Goal: Navigation & Orientation: Go to known website

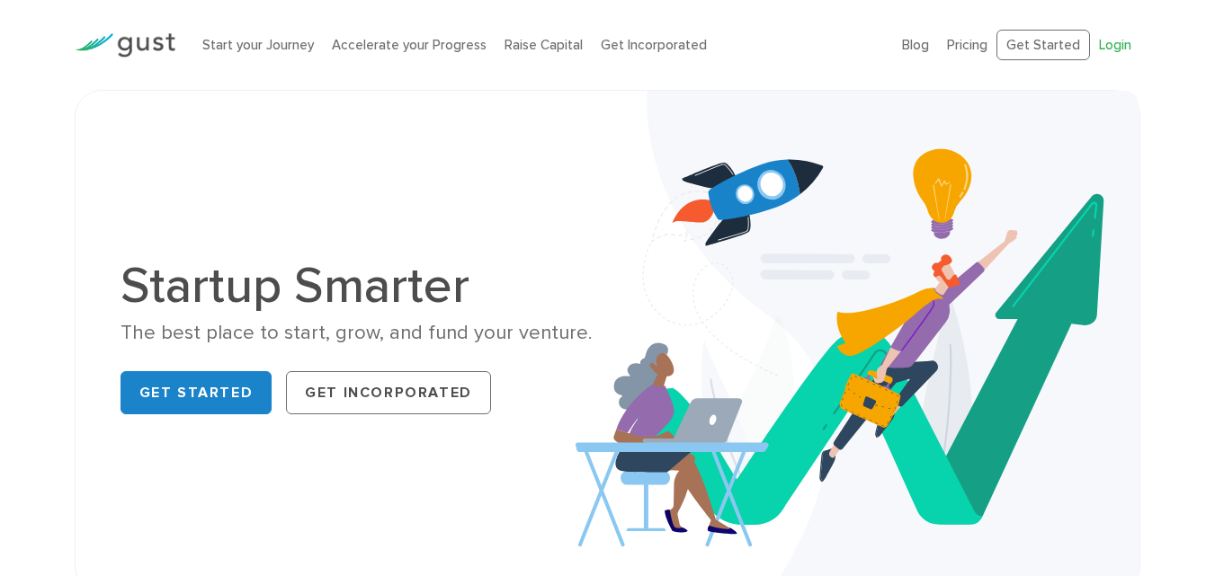
click at [1112, 41] on link "Login" at bounding box center [1115, 45] width 32 height 16
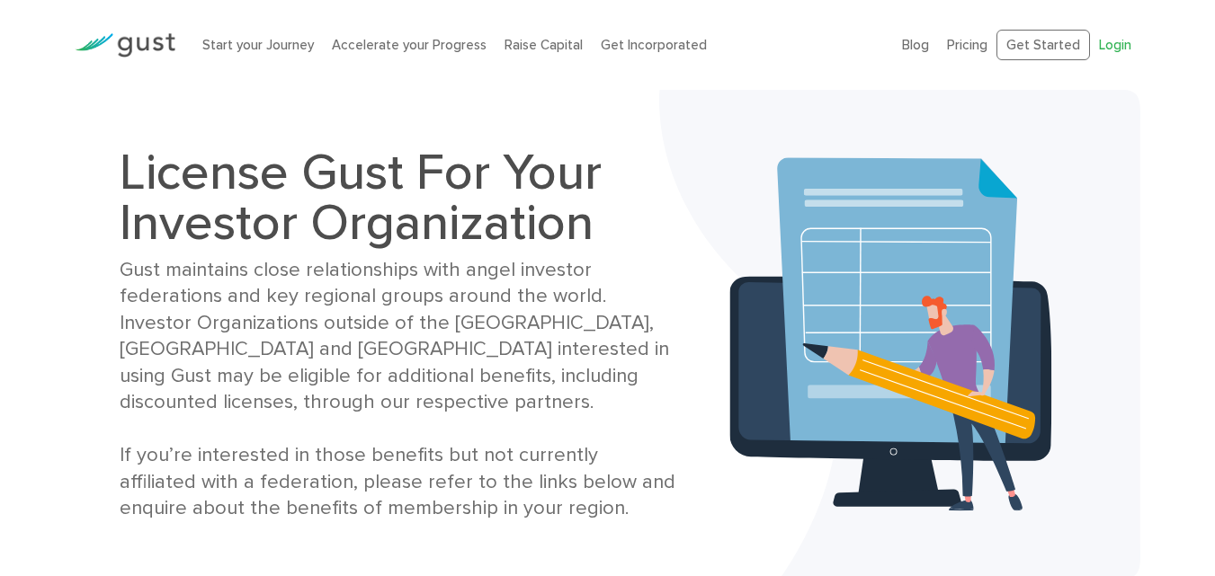
click at [1116, 40] on link "Login" at bounding box center [1115, 45] width 32 height 16
click at [1022, 40] on link "Get Started" at bounding box center [1043, 45] width 94 height 31
